Goal: Information Seeking & Learning: Learn about a topic

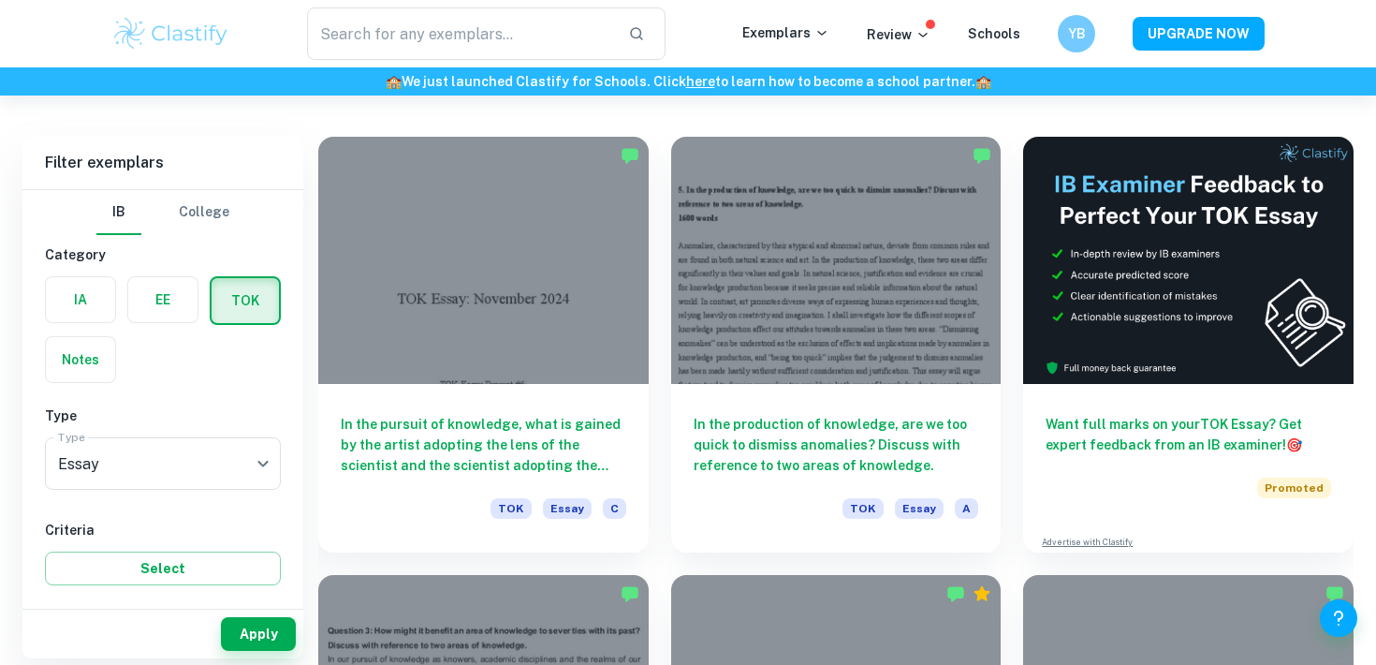
scroll to position [497, 0]
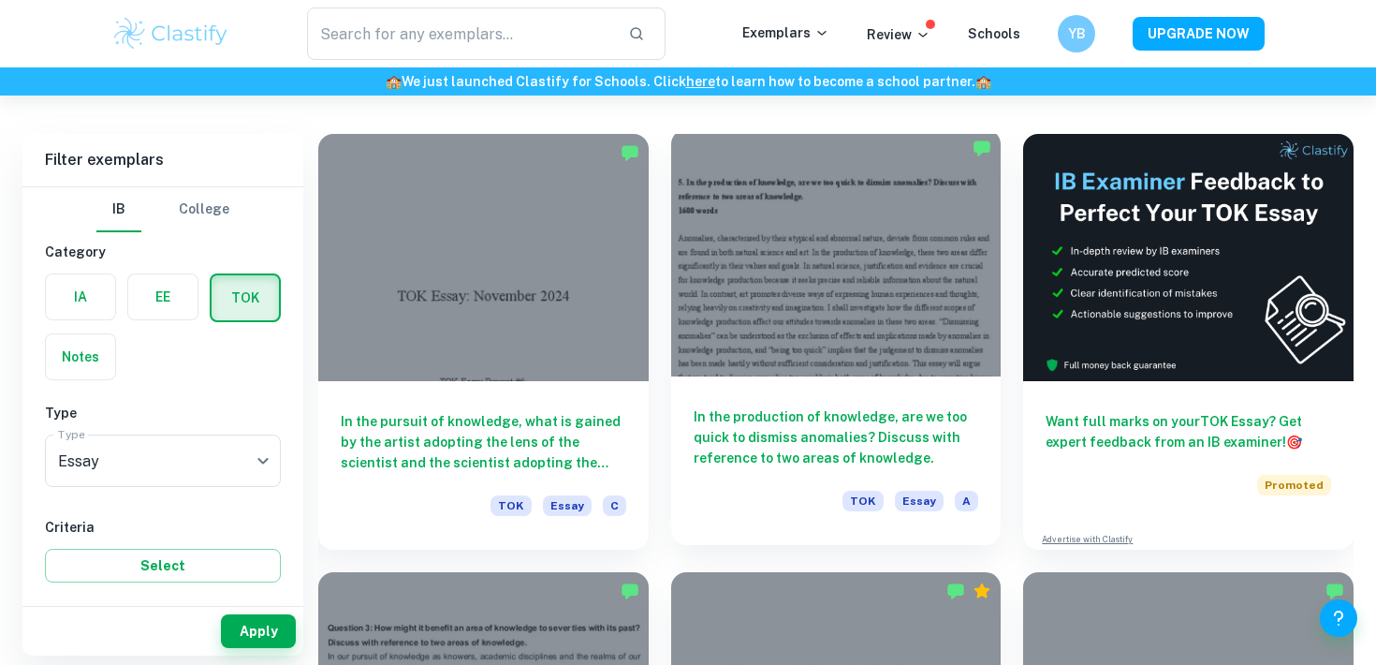
click at [817, 372] on div at bounding box center [836, 252] width 331 height 247
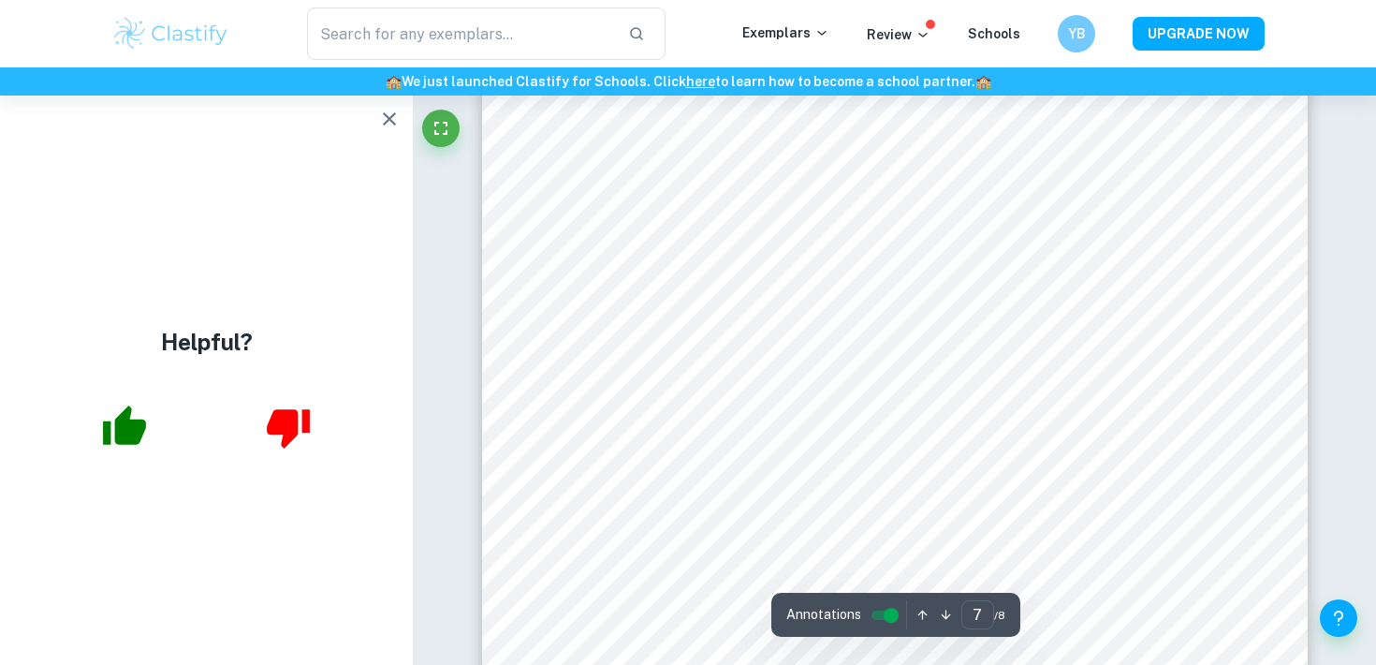
scroll to position [6885, 0]
type input "3"
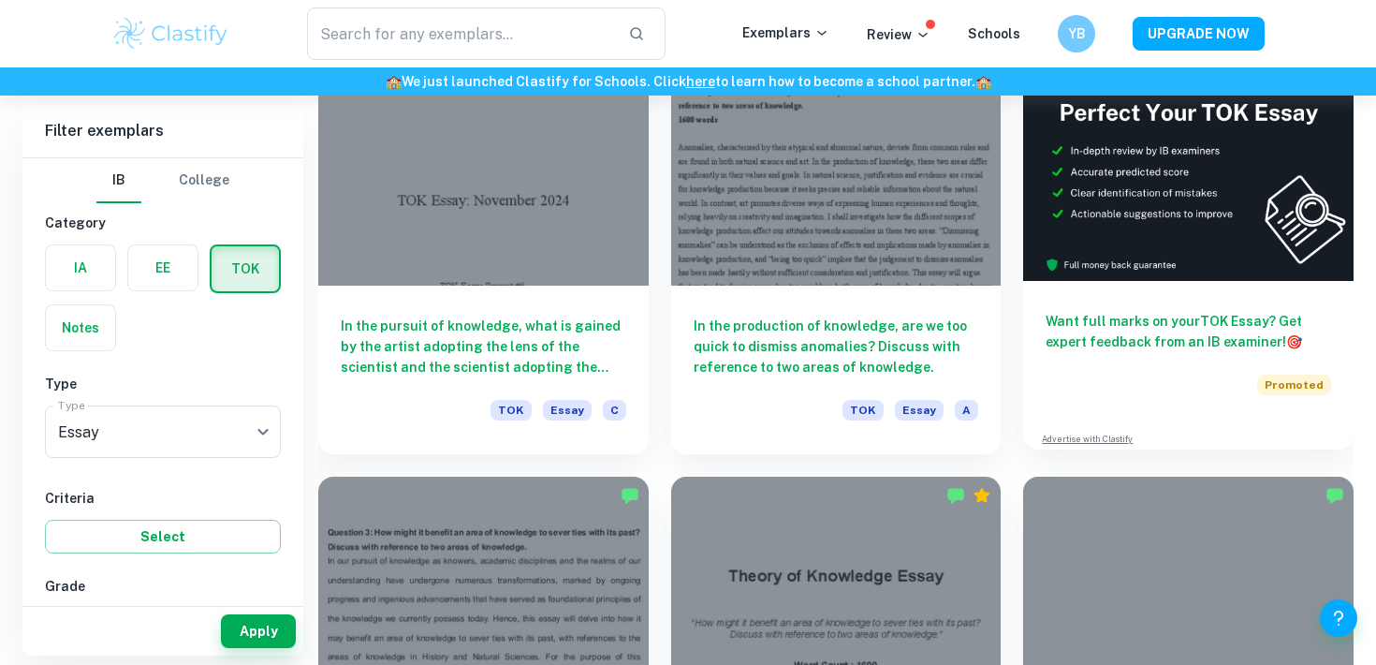
scroll to position [855, 0]
